Goal: Book appointment/travel/reservation

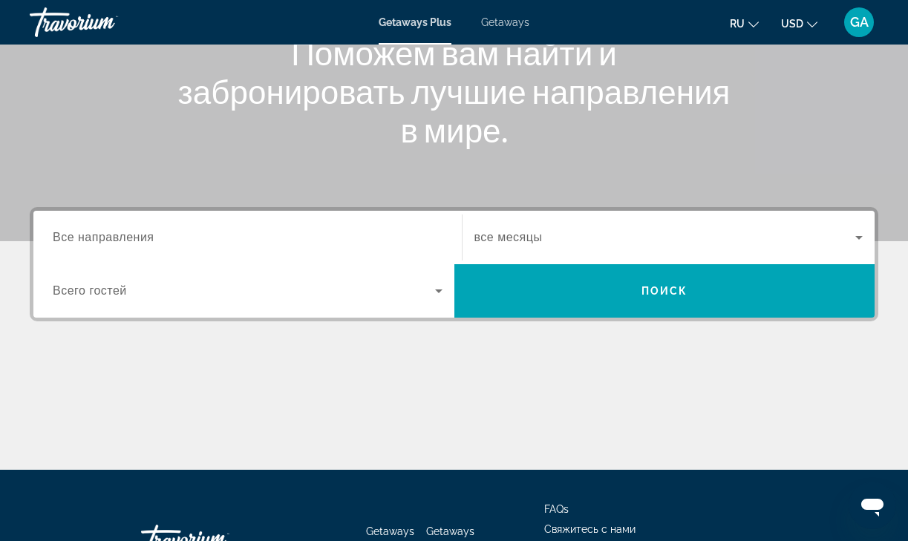
scroll to position [205, 0]
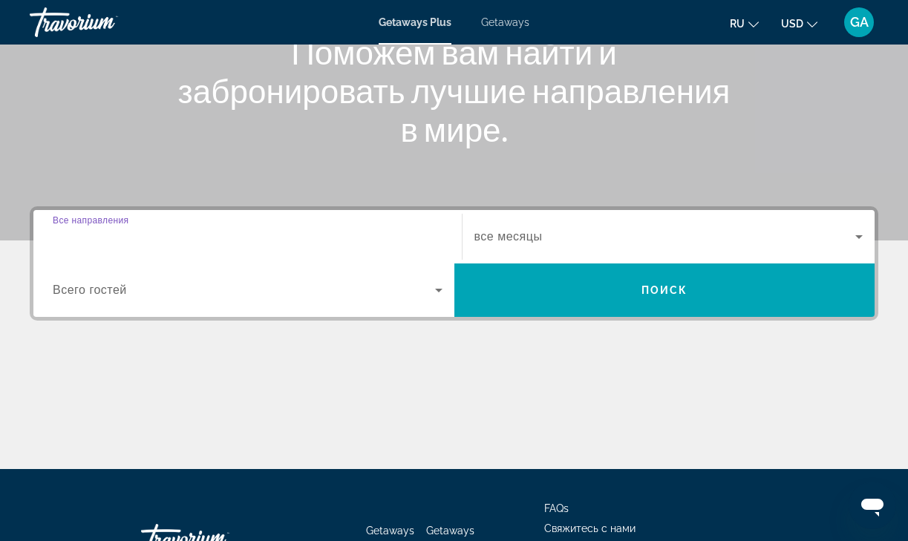
click at [169, 239] on input "Destination Все направления" at bounding box center [248, 238] width 390 height 18
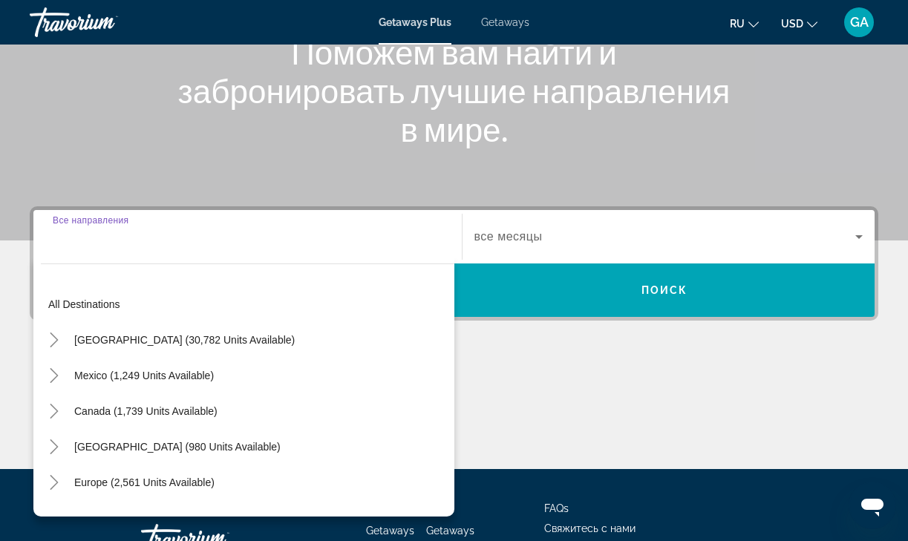
scroll to position [315, 0]
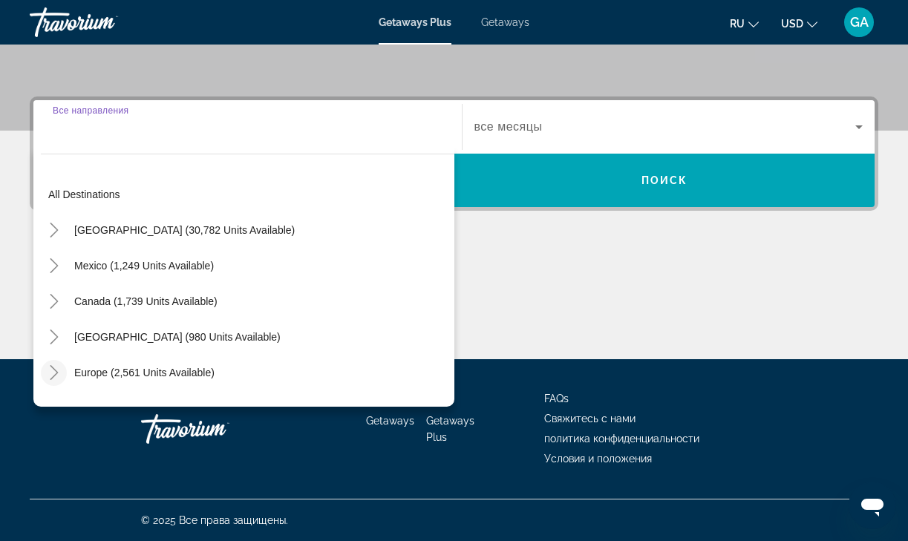
click at [56, 373] on icon "Toggle Europe (2,561 units available)" at bounding box center [54, 372] width 8 height 15
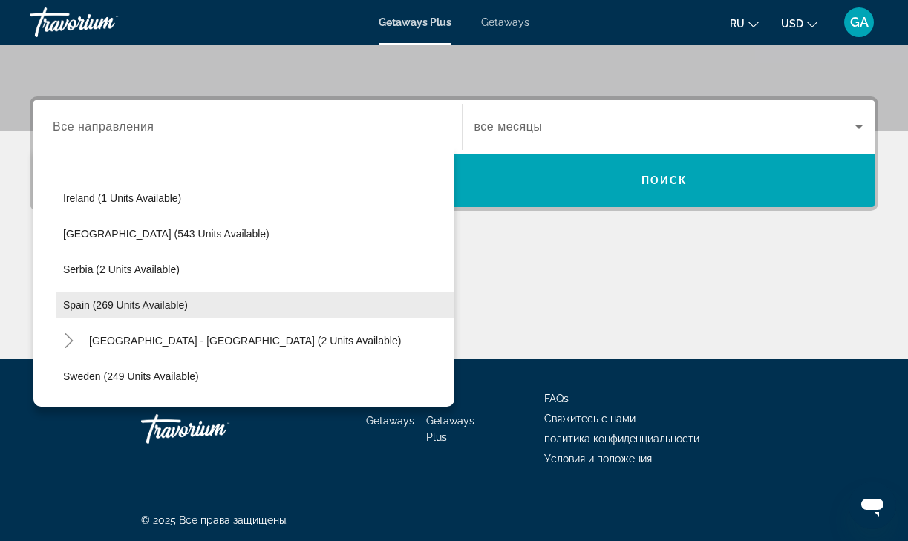
scroll to position [525, 0]
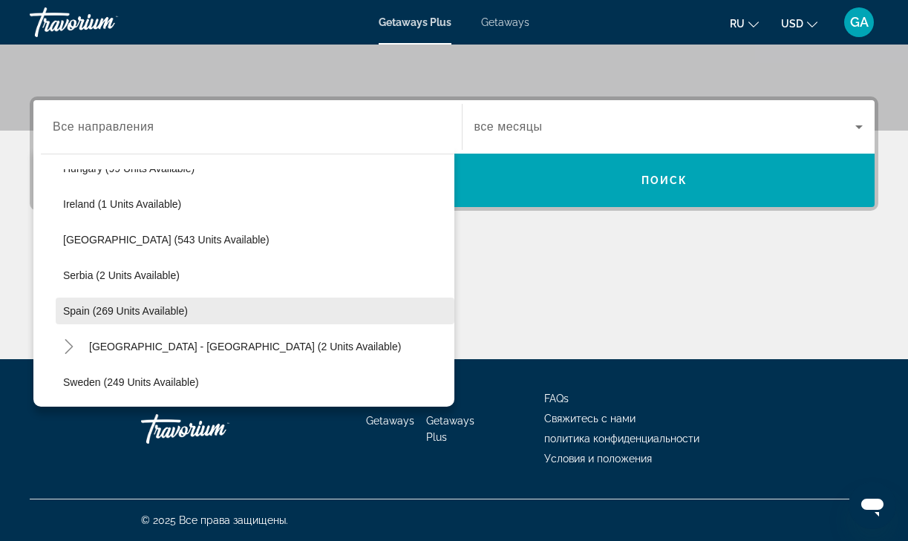
click at [176, 314] on span "Spain (269 units available)" at bounding box center [125, 311] width 125 height 12
type input "**********"
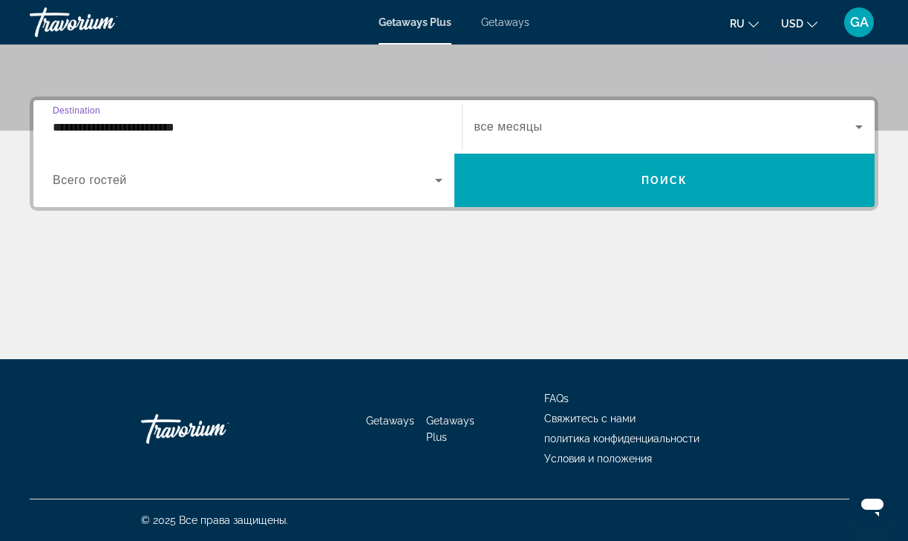
click at [438, 181] on icon "Search widget" at bounding box center [438, 181] width 7 height 4
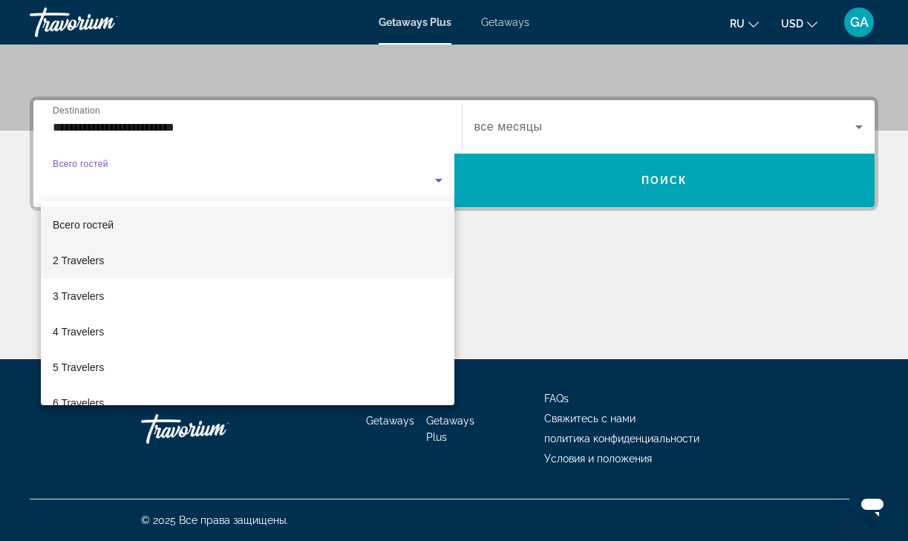
click at [365, 254] on mat-option "2 Travelers" at bounding box center [248, 261] width 414 height 36
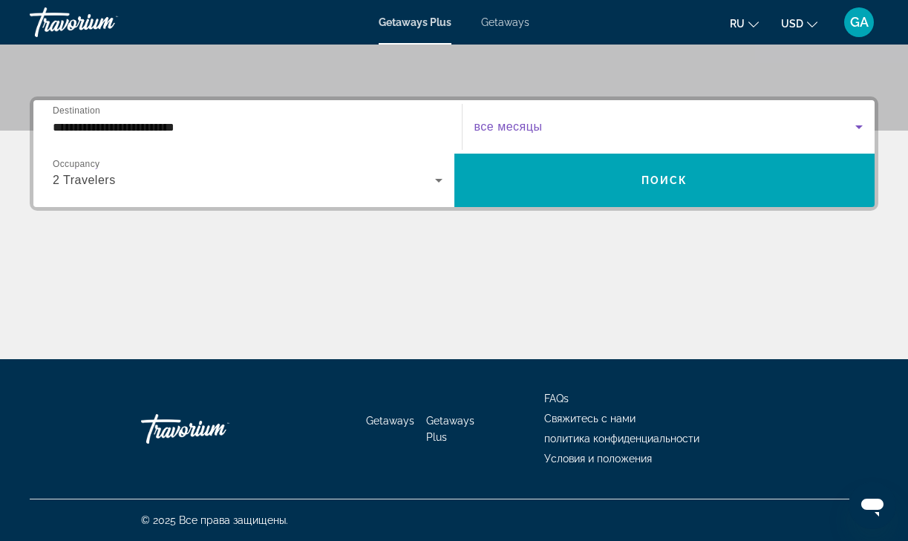
click at [681, 128] on span "Search widget" at bounding box center [666, 127] width 382 height 18
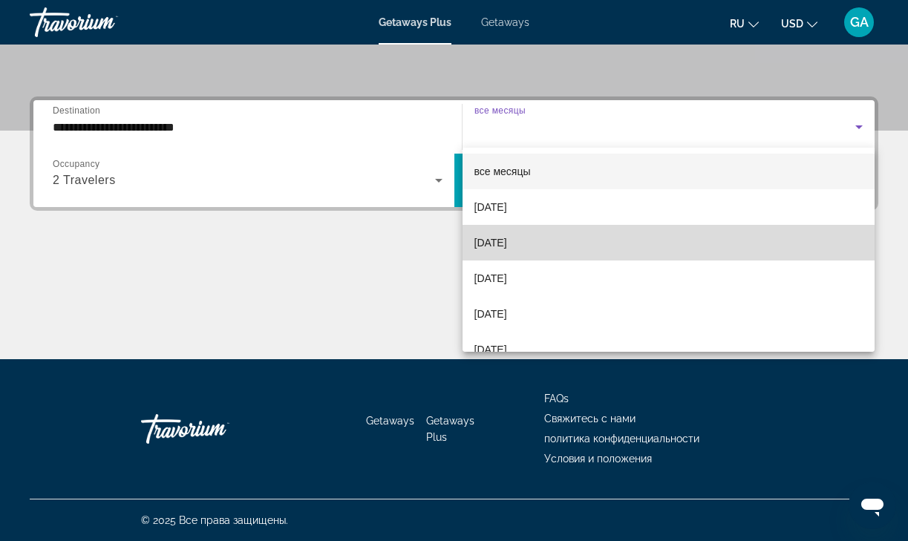
click at [507, 247] on span "[DATE]" at bounding box center [491, 243] width 33 height 18
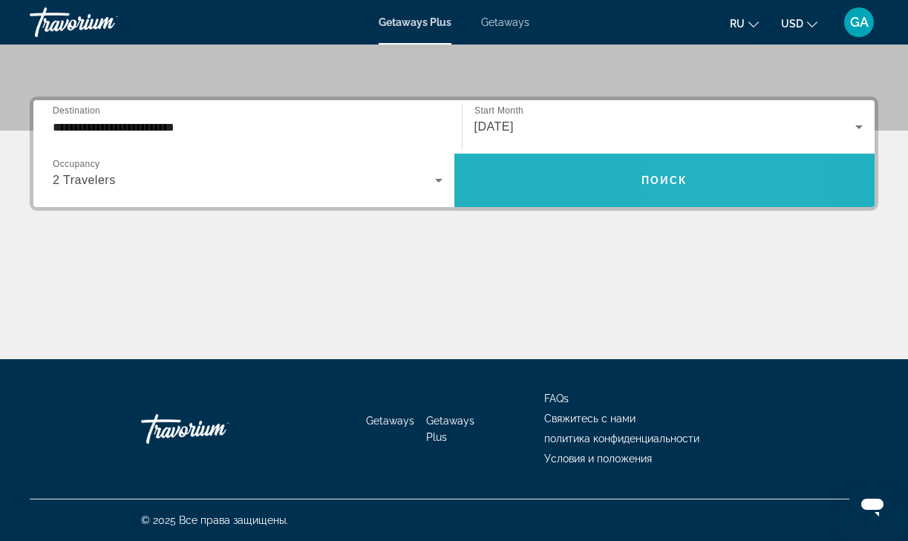
click at [682, 175] on span "Поиск" at bounding box center [665, 181] width 47 height 12
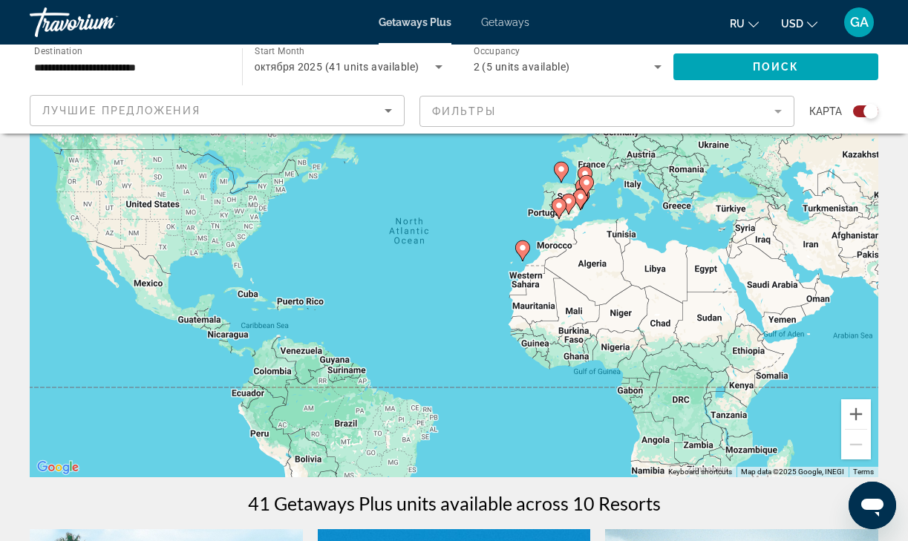
scroll to position [123, 0]
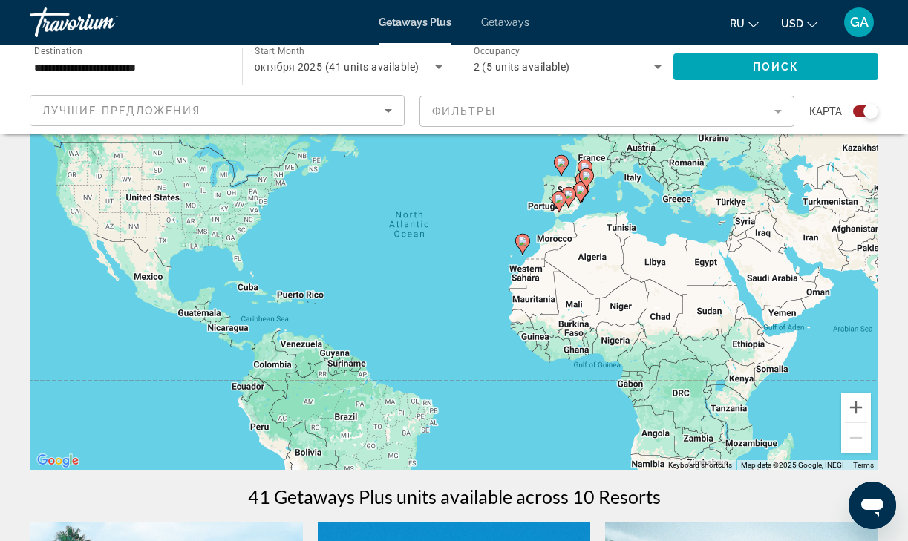
click at [559, 207] on icon "Main content" at bounding box center [558, 201] width 13 height 19
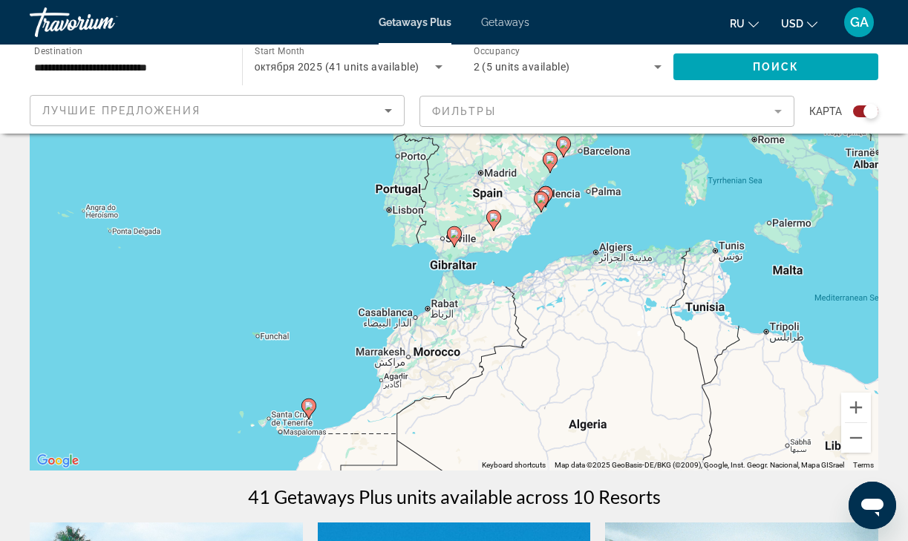
click at [456, 241] on icon "Main content" at bounding box center [453, 236] width 13 height 19
type input "**********"
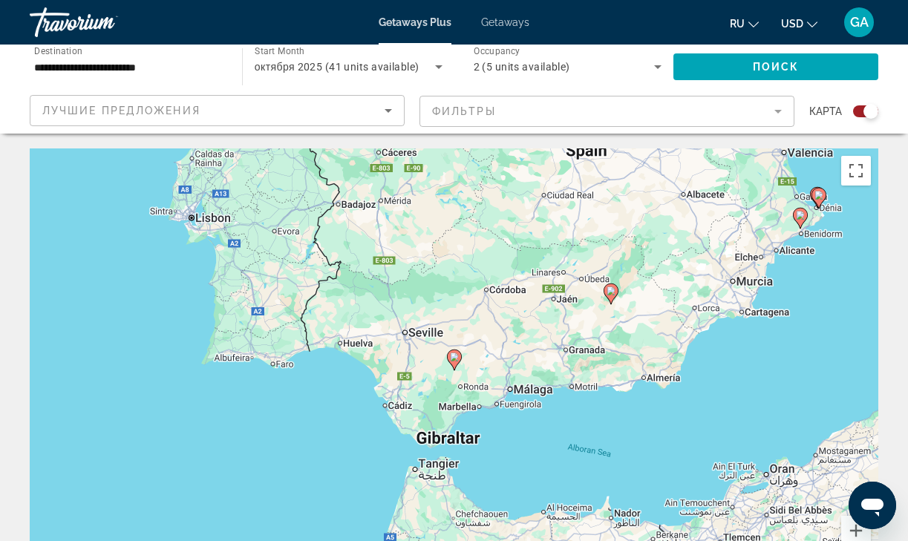
scroll to position [0, 0]
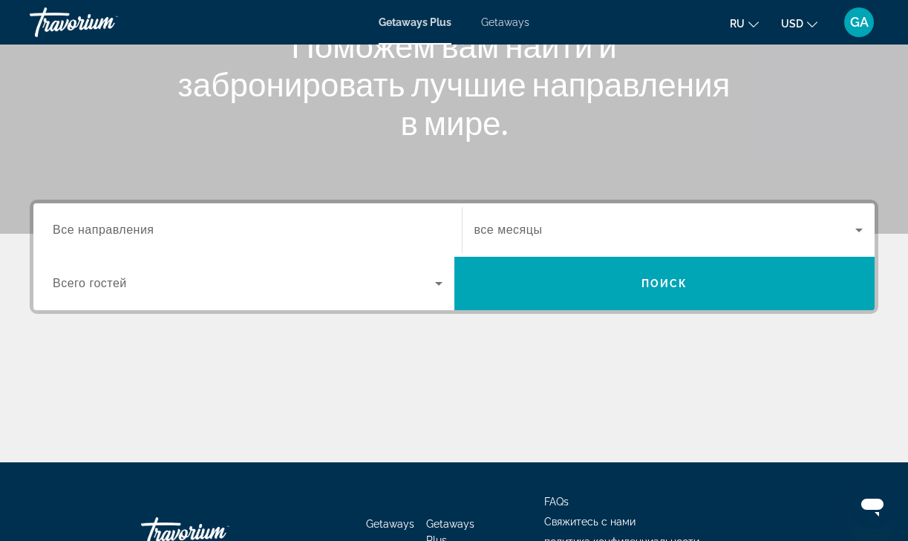
scroll to position [214, 0]
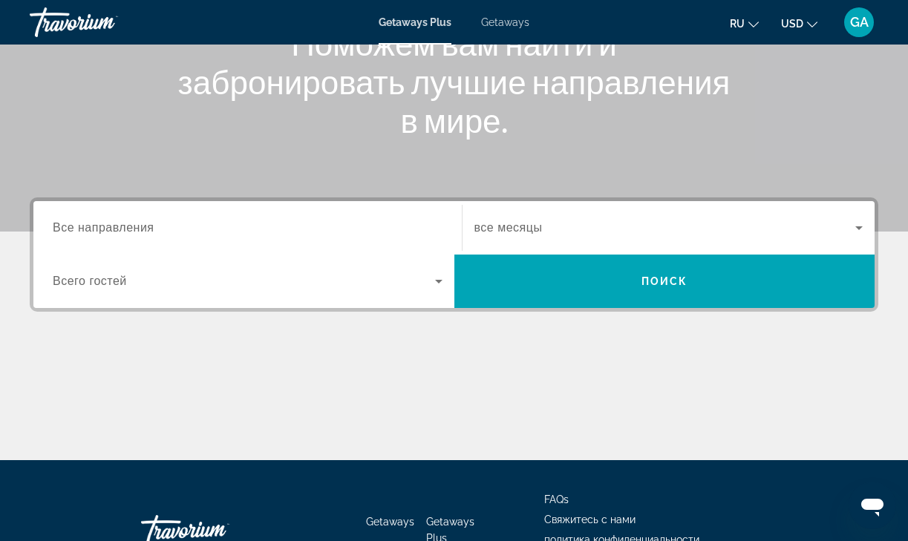
click at [153, 234] on span "Все направления" at bounding box center [104, 227] width 102 height 13
click at [153, 234] on input "Destination Все направления" at bounding box center [248, 229] width 390 height 18
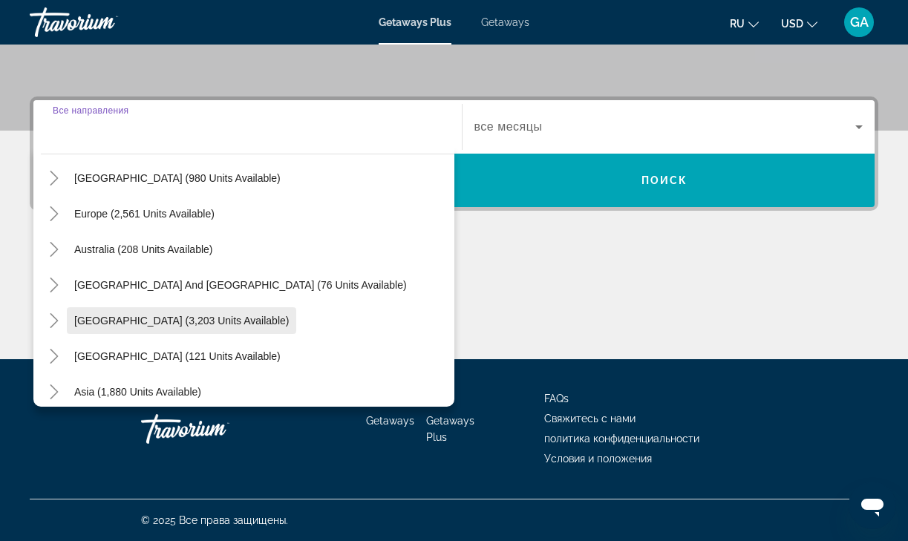
scroll to position [160, 0]
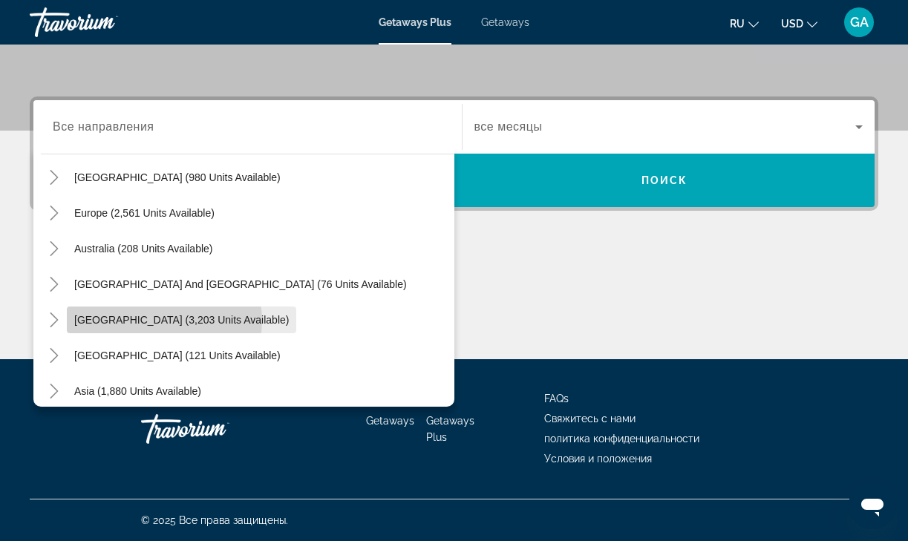
click at [164, 321] on span "[GEOGRAPHIC_DATA] (3,203 units available)" at bounding box center [181, 320] width 215 height 12
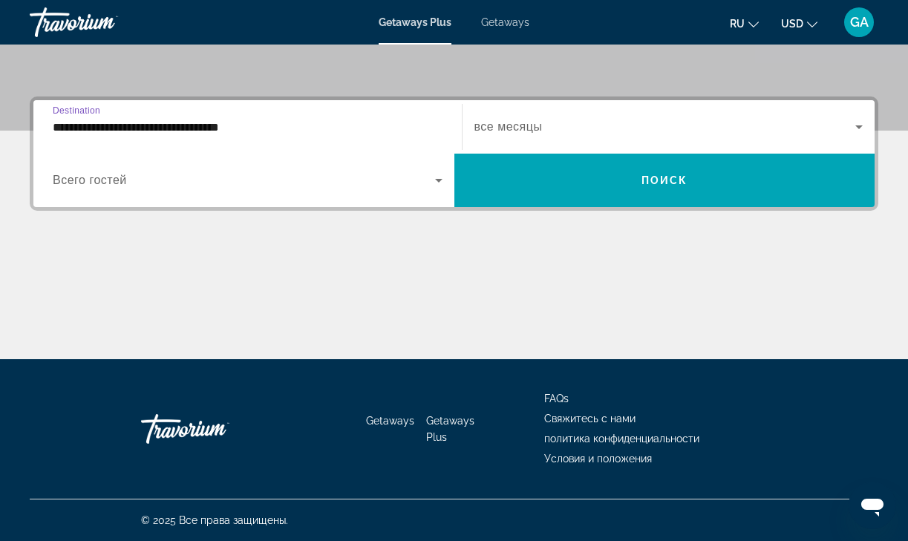
click at [106, 127] on input "**********" at bounding box center [248, 128] width 390 height 18
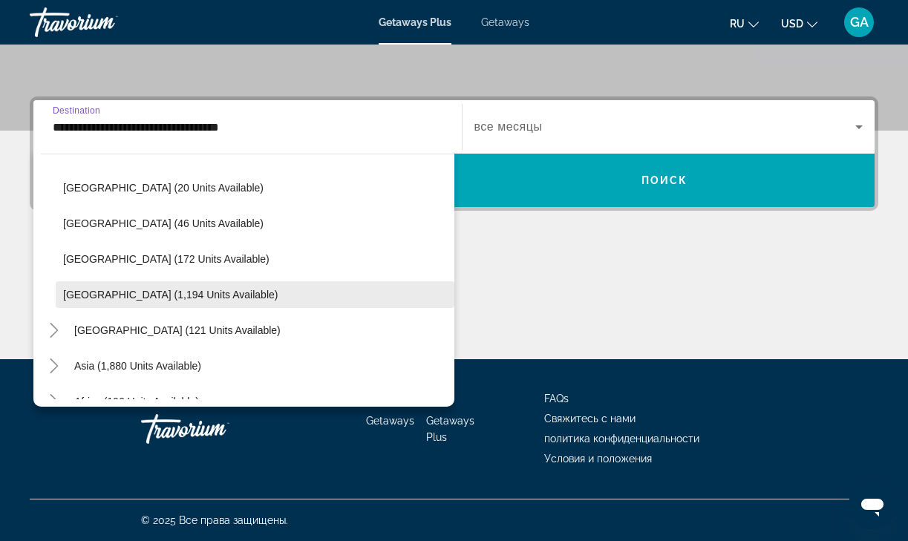
scroll to position [475, 0]
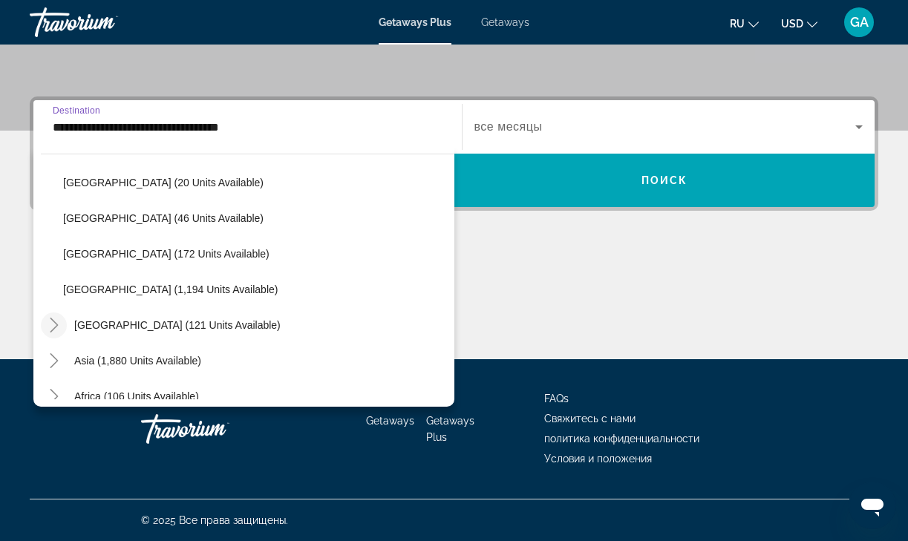
click at [58, 327] on icon "Toggle Central America (121 units available)" at bounding box center [54, 325] width 15 height 15
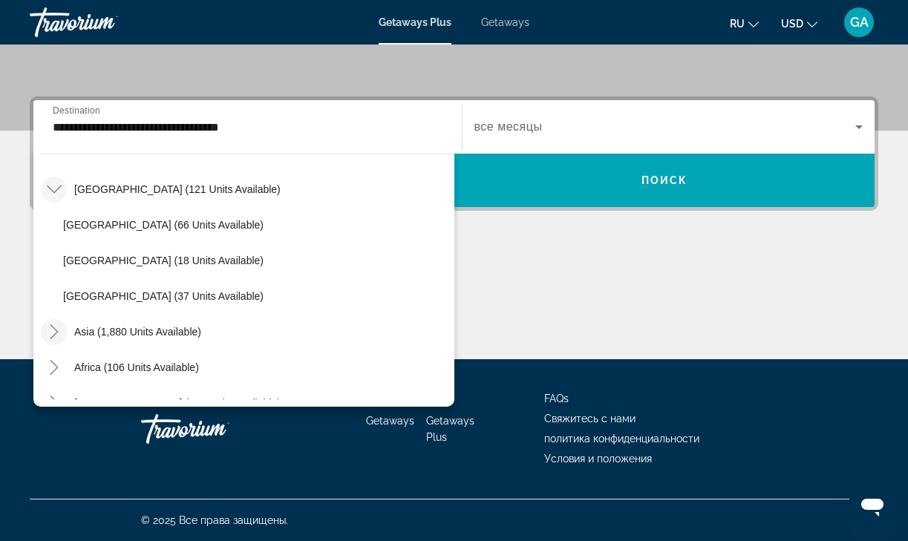
scroll to position [613, 0]
click at [57, 329] on icon "Toggle Asia (1,880 units available)" at bounding box center [54, 330] width 15 height 15
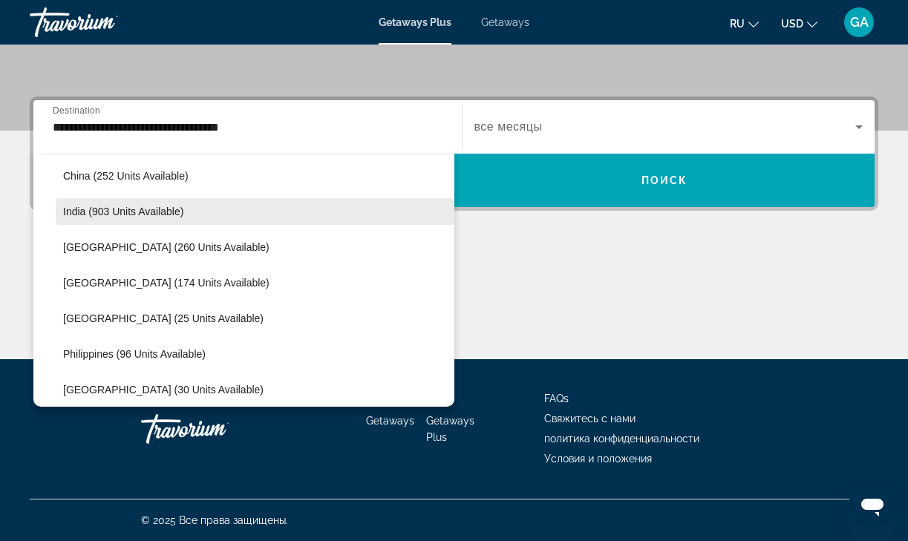
scroll to position [874, 0]
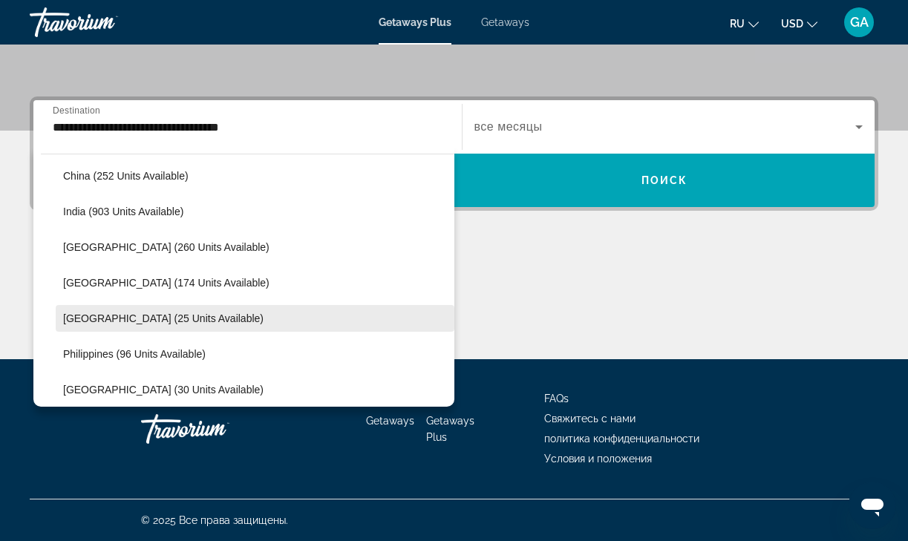
click at [102, 319] on span "Maldives (25 units available)" at bounding box center [163, 319] width 200 height 12
type input "**********"
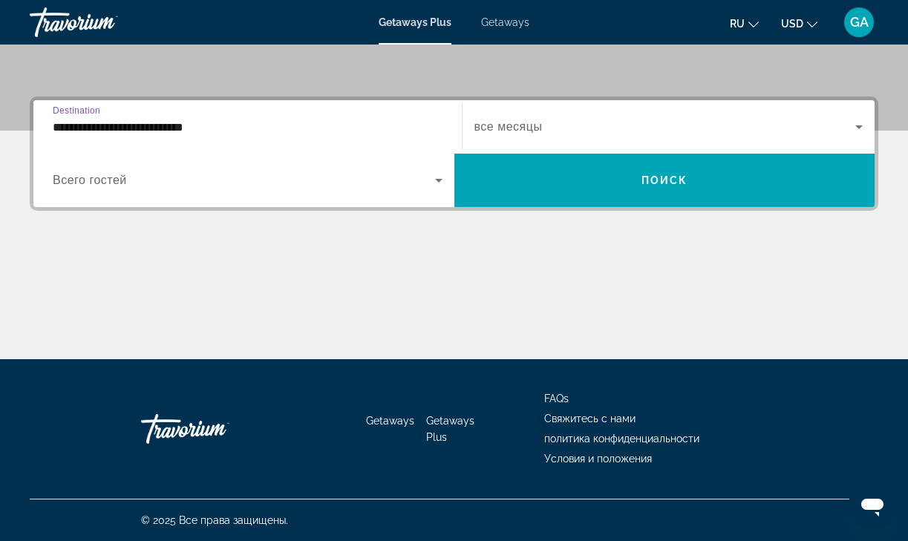
click at [89, 129] on input "**********" at bounding box center [248, 128] width 390 height 18
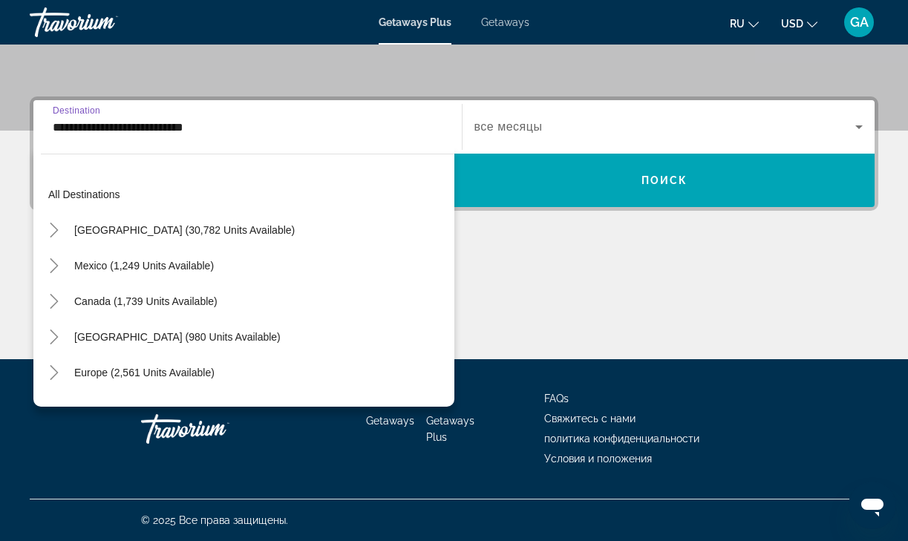
scroll to position [908, 0]
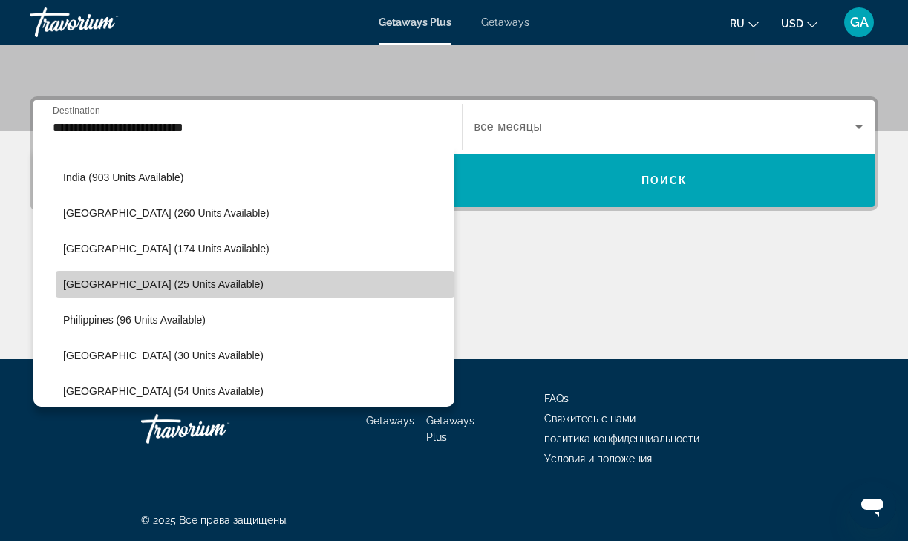
click at [65, 284] on span "Maldives (25 units available)" at bounding box center [163, 284] width 200 height 12
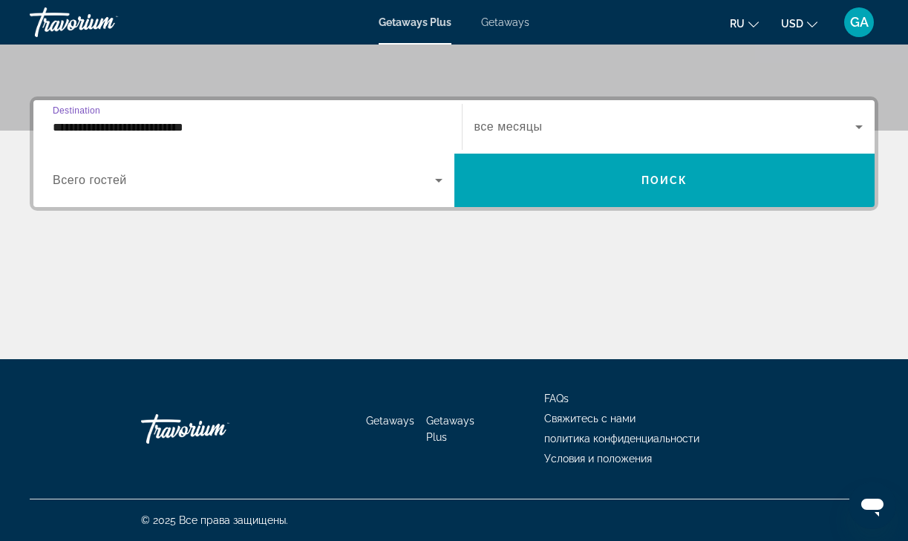
click at [440, 179] on icon "Search widget" at bounding box center [439, 181] width 18 height 18
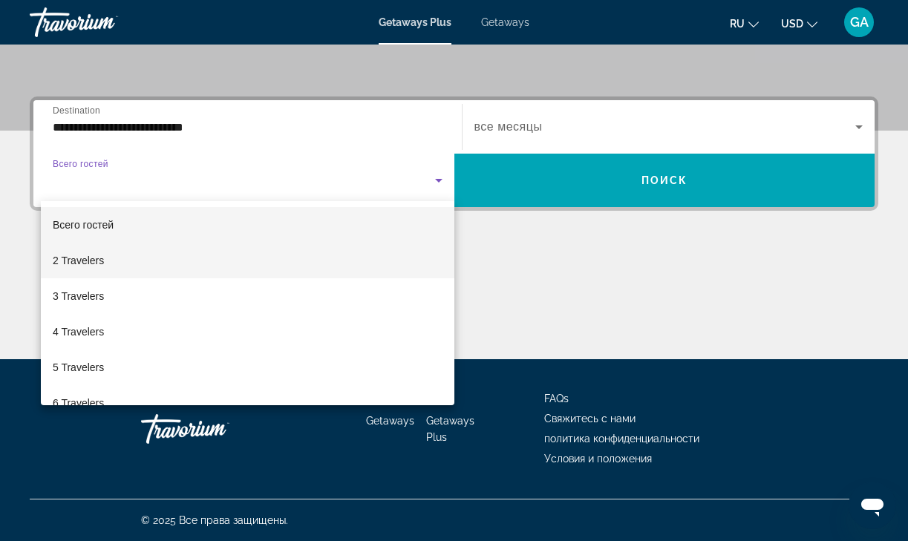
click at [408, 249] on mat-option "2 Travelers" at bounding box center [248, 261] width 414 height 36
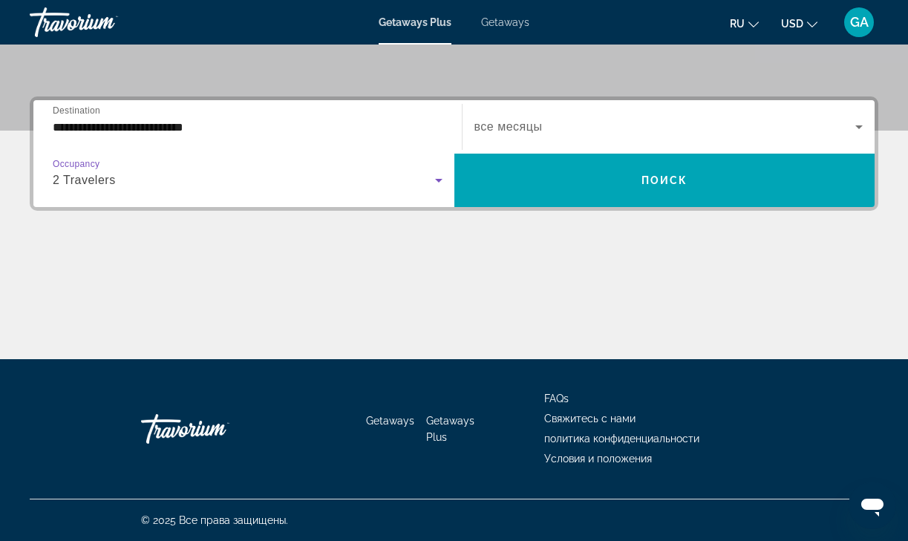
click at [595, 132] on span "Search widget" at bounding box center [666, 127] width 382 height 18
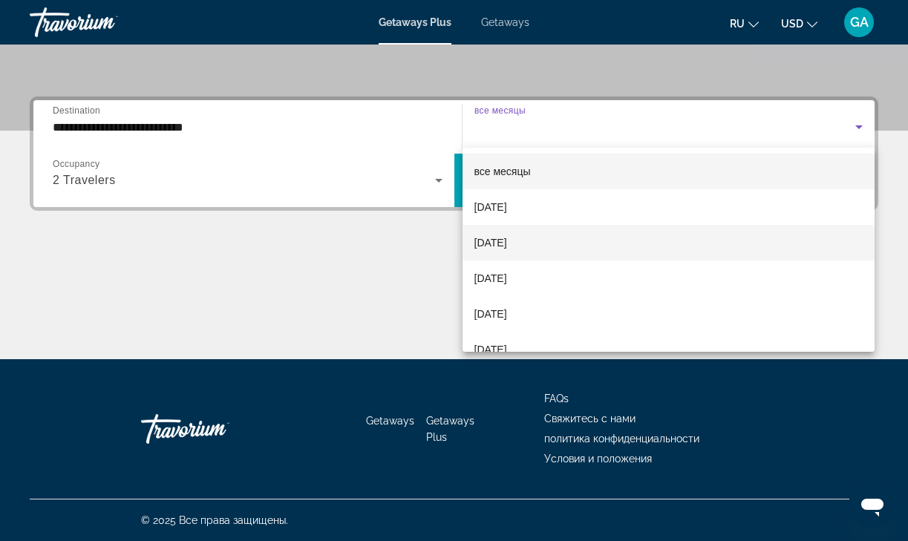
click at [507, 247] on span "[DATE]" at bounding box center [491, 243] width 33 height 18
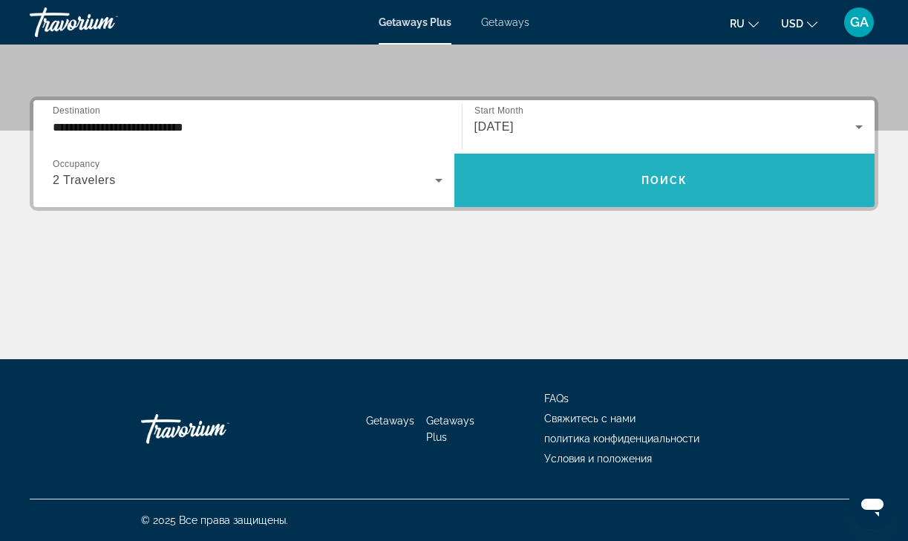
click at [661, 180] on span "Поиск" at bounding box center [665, 181] width 47 height 12
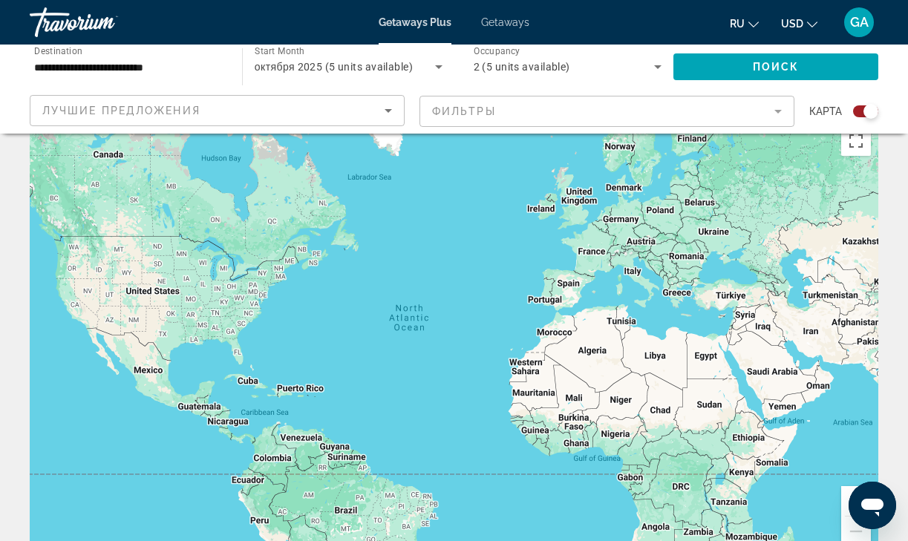
scroll to position [26, 0]
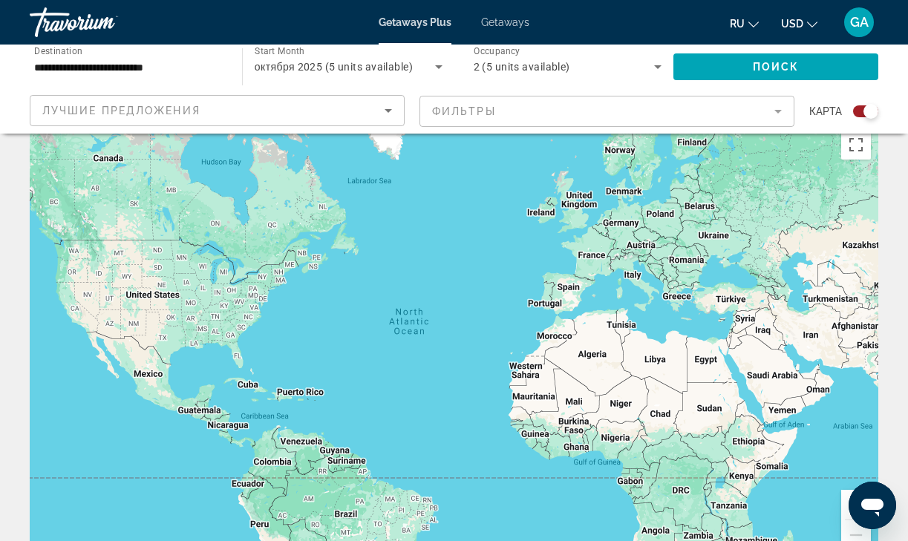
click at [545, 309] on div "Main content" at bounding box center [454, 346] width 849 height 446
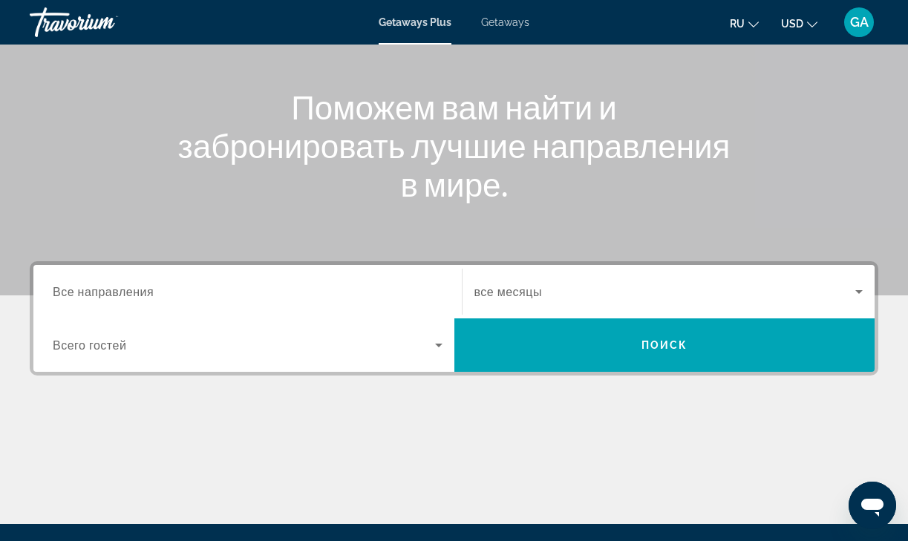
scroll to position [159, 0]
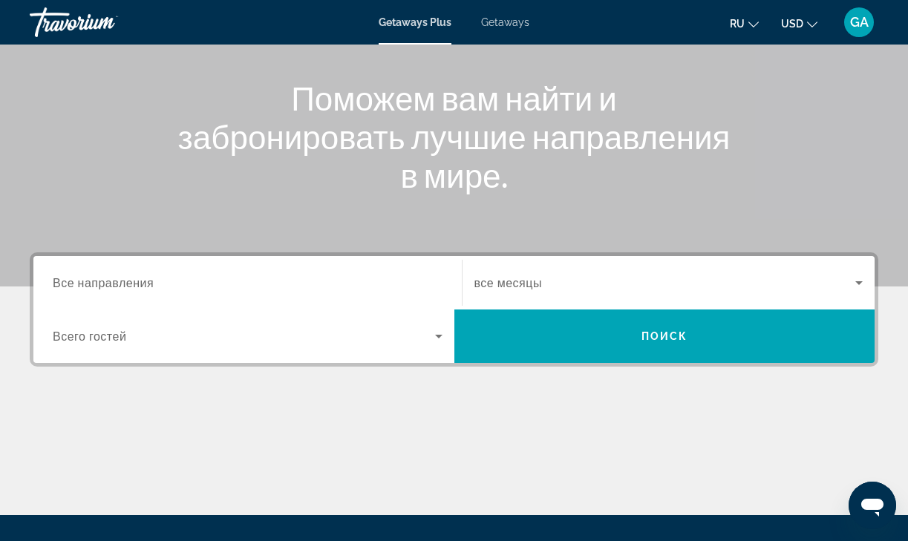
click at [157, 279] on input "Destination Все направления" at bounding box center [248, 284] width 390 height 18
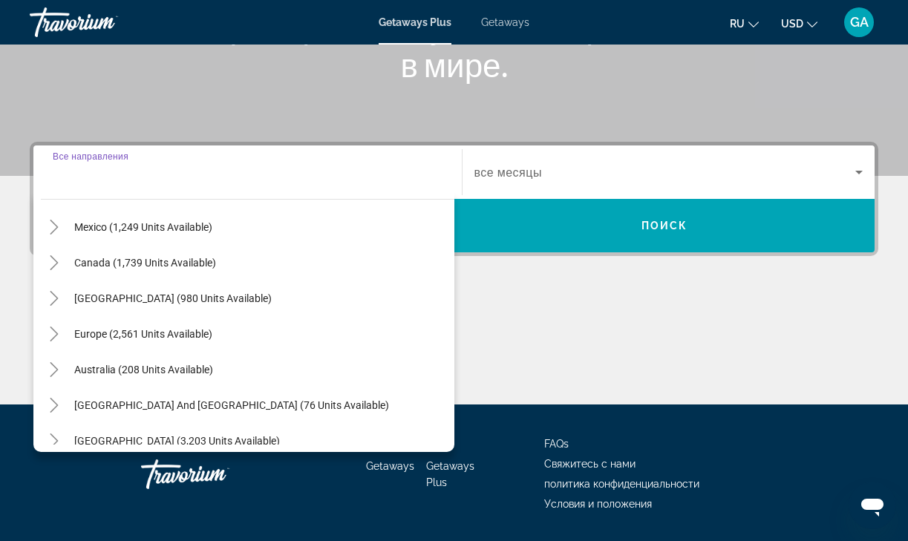
scroll to position [96, 0]
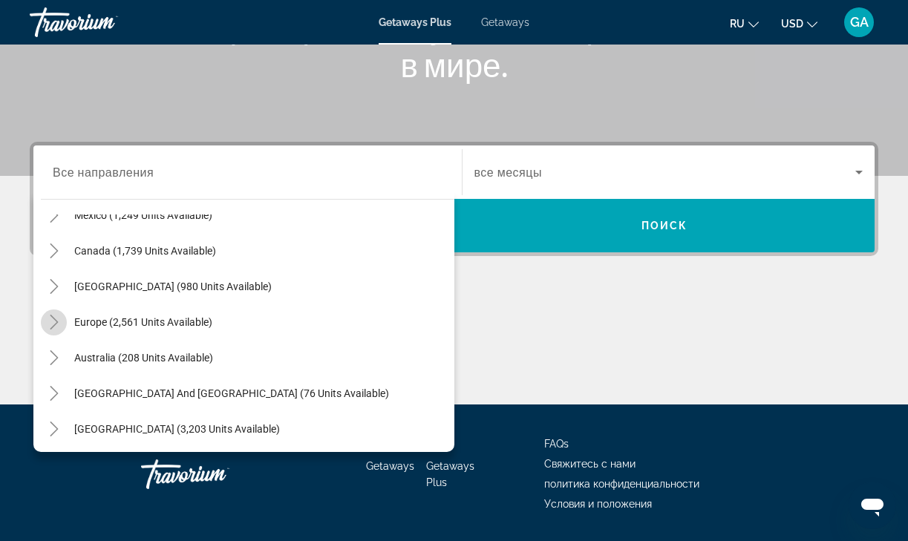
click at [56, 325] on icon "Toggle Europe (2,561 units available)" at bounding box center [54, 322] width 8 height 15
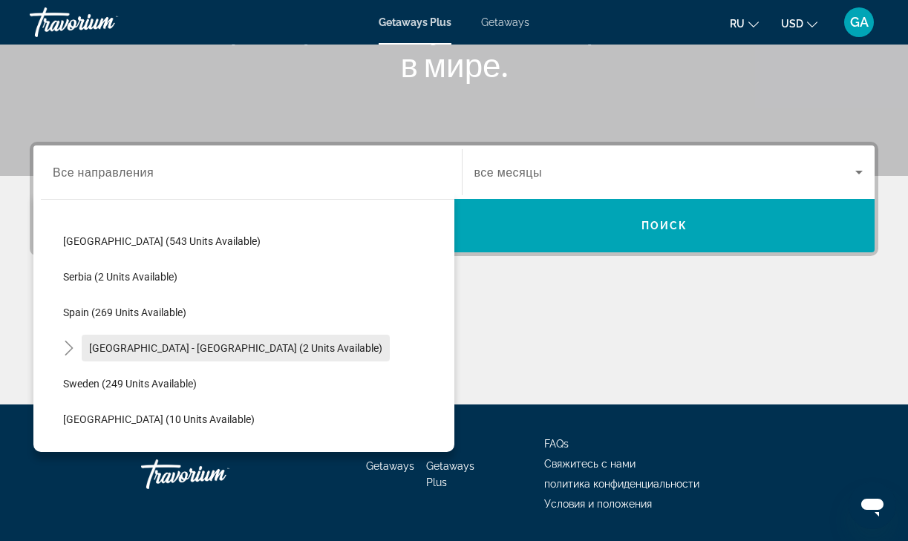
scroll to position [567, 0]
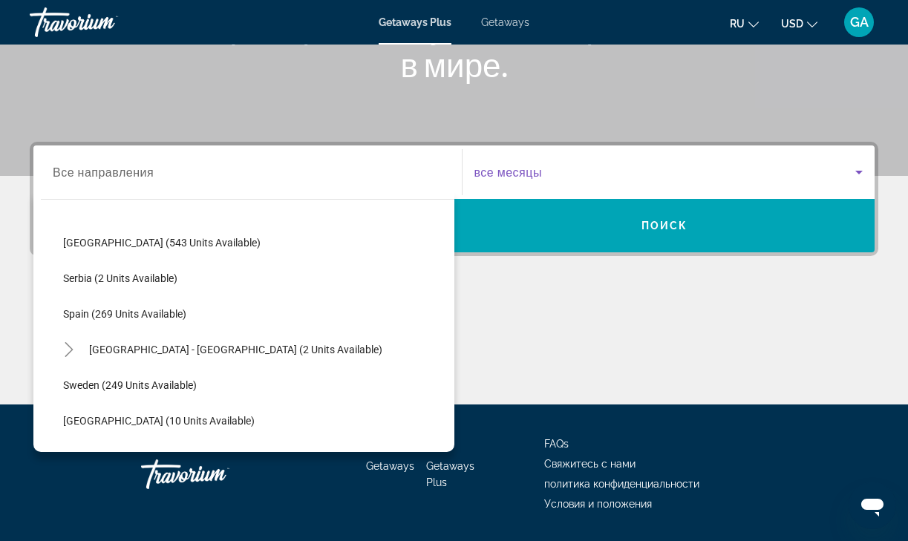
click at [836, 180] on span "Search widget" at bounding box center [666, 172] width 382 height 18
